Goal: Communication & Community: Ask a question

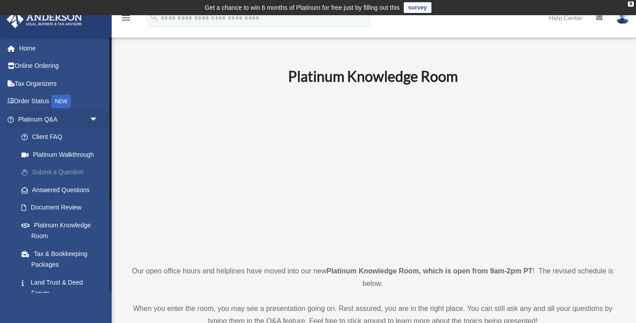
click at [64, 171] on link "Submit a Question" at bounding box center [62, 173] width 99 height 18
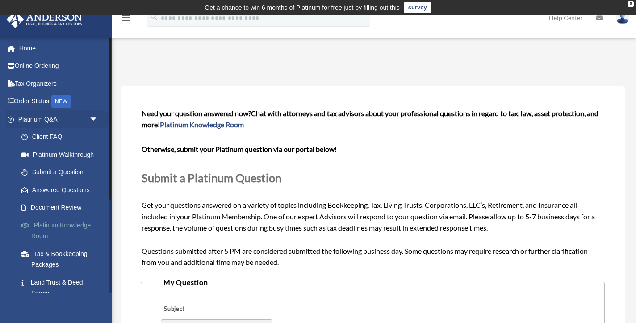
click at [83, 225] on link "Platinum Knowledge Room" at bounding box center [62, 230] width 99 height 29
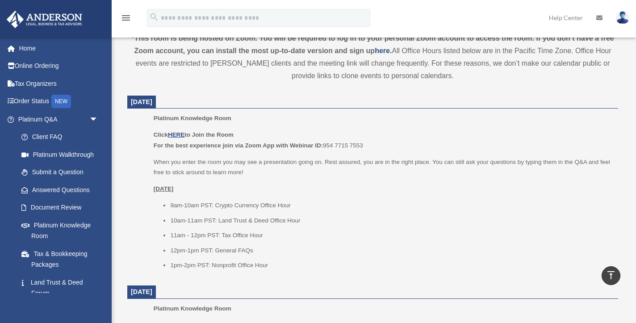
scroll to position [333, 0]
click at [61, 171] on link "Submit a Question" at bounding box center [62, 173] width 99 height 18
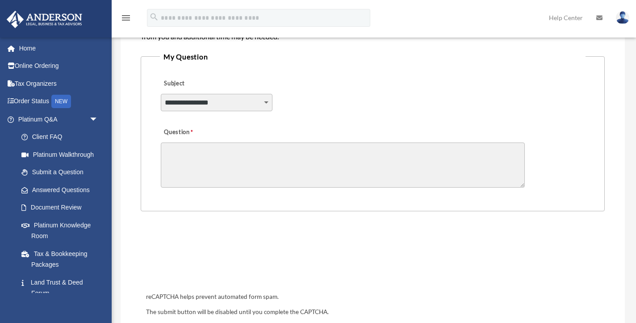
scroll to position [234, 0]
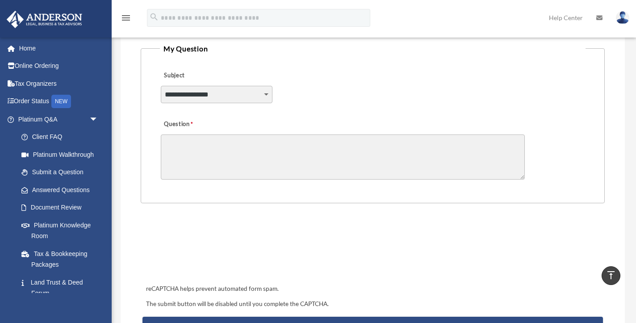
select select "******"
click at [268, 146] on textarea "Question" at bounding box center [343, 157] width 364 height 45
type textarea "*"
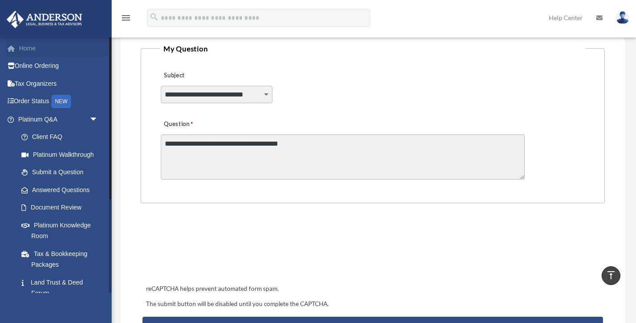
type textarea "**********"
click at [29, 46] on link "Home" at bounding box center [58, 48] width 105 height 18
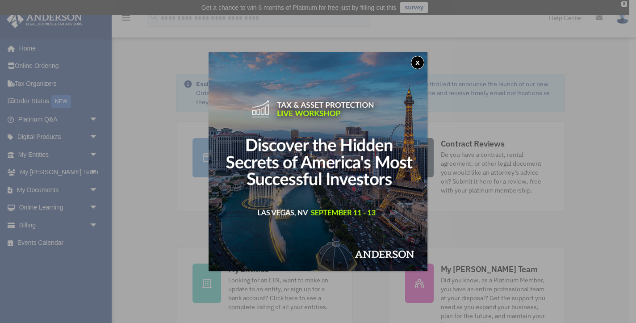
click at [419, 61] on button "x" at bounding box center [417, 62] width 13 height 13
